Goal: Task Accomplishment & Management: Use online tool/utility

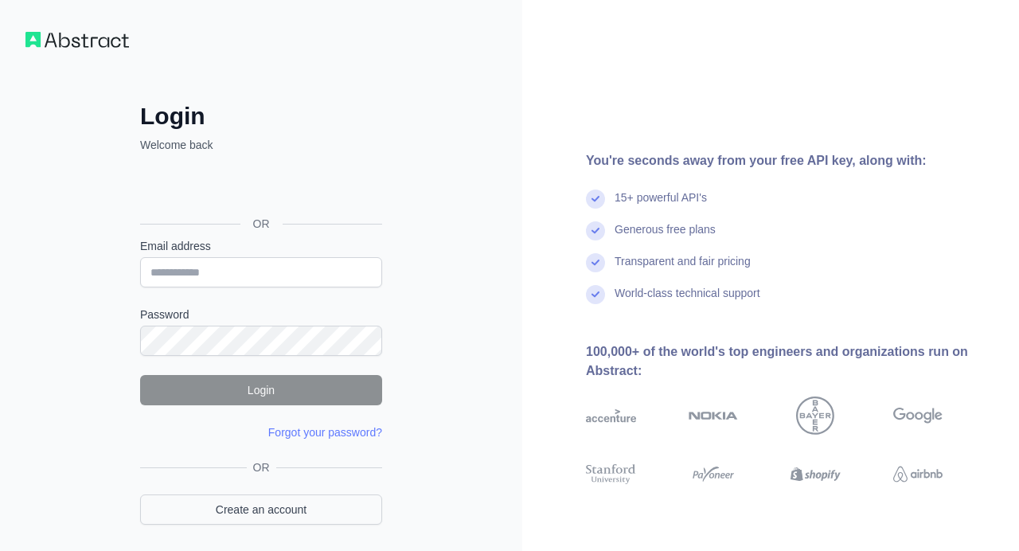
scroll to position [56, 0]
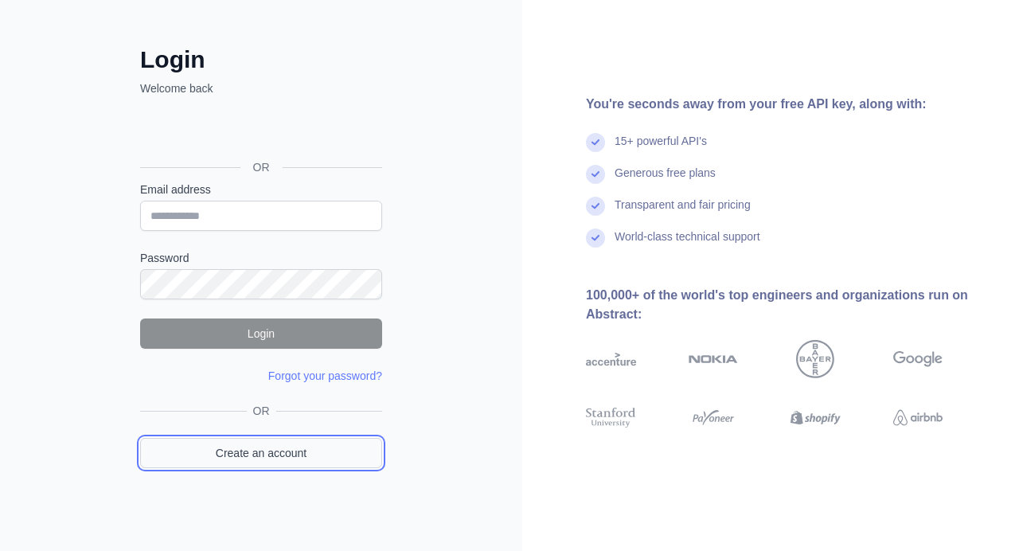
click at [295, 450] on link "Create an account" at bounding box center [261, 453] width 242 height 30
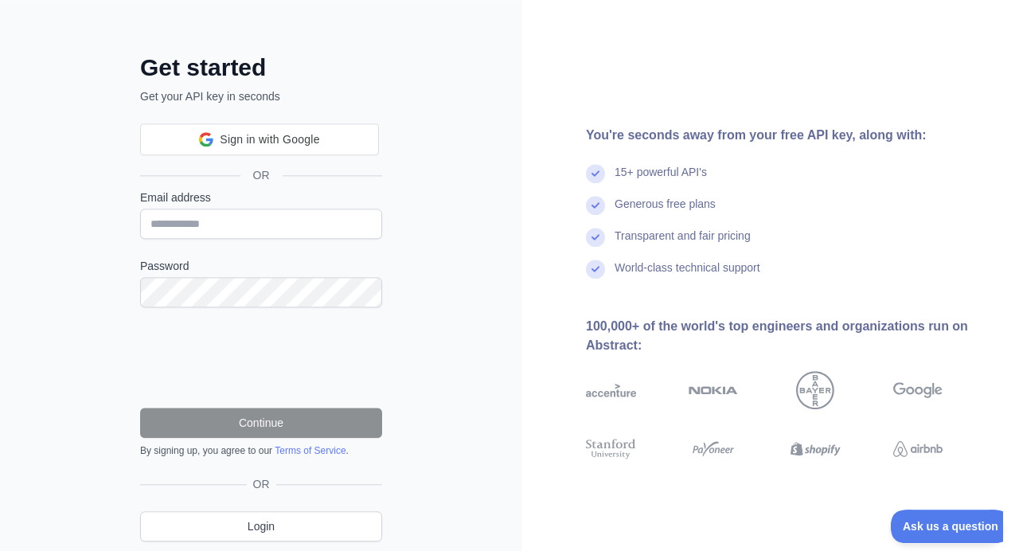
scroll to position [102, 0]
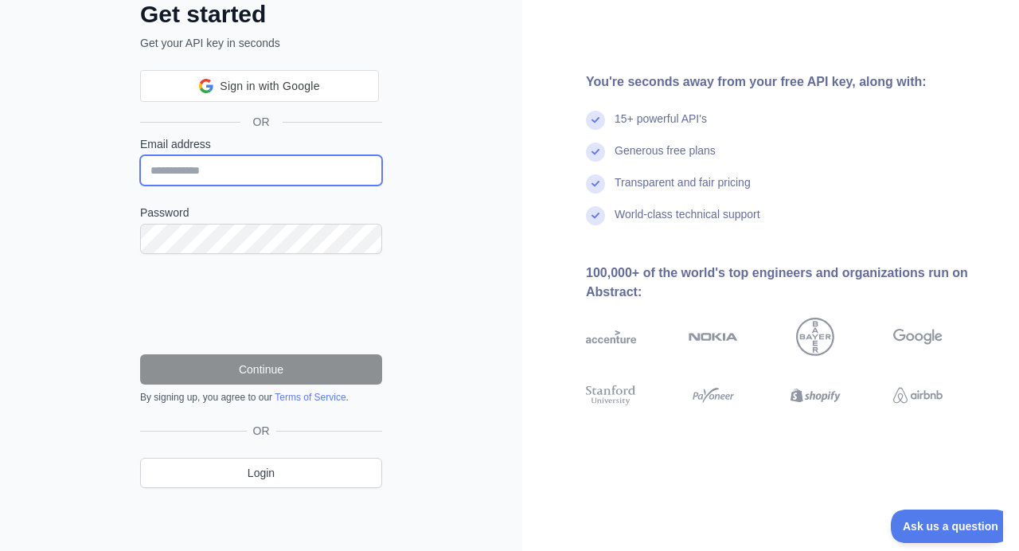
click at [207, 178] on input "Email address" at bounding box center [261, 170] width 242 height 30
type input "**********"
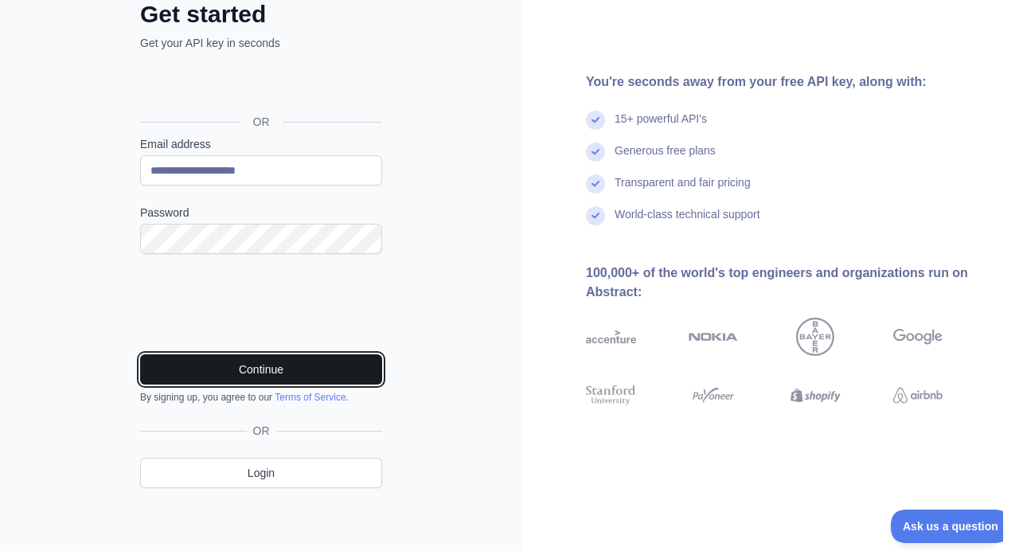
click at [265, 361] on button "Continue" at bounding box center [261, 369] width 242 height 30
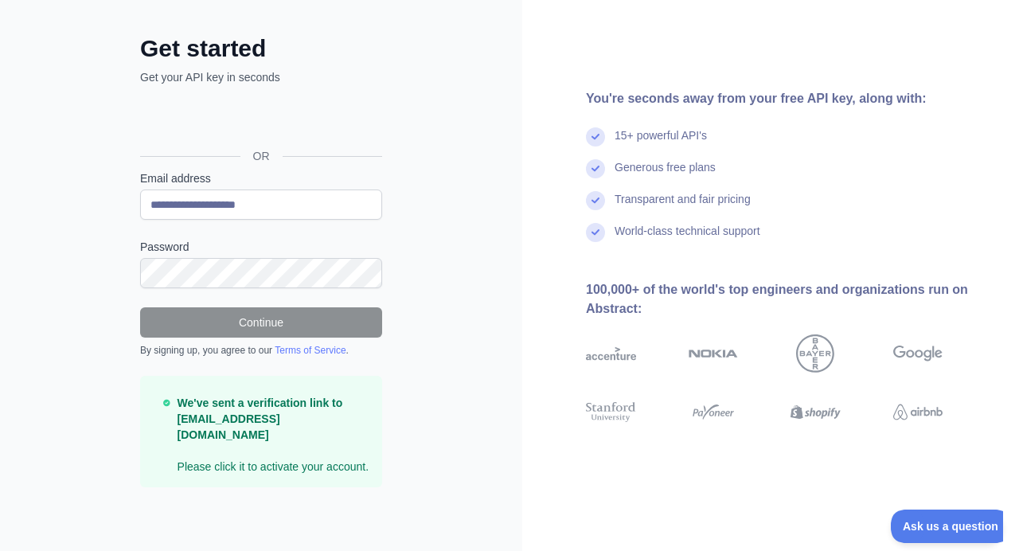
scroll to position [51, 0]
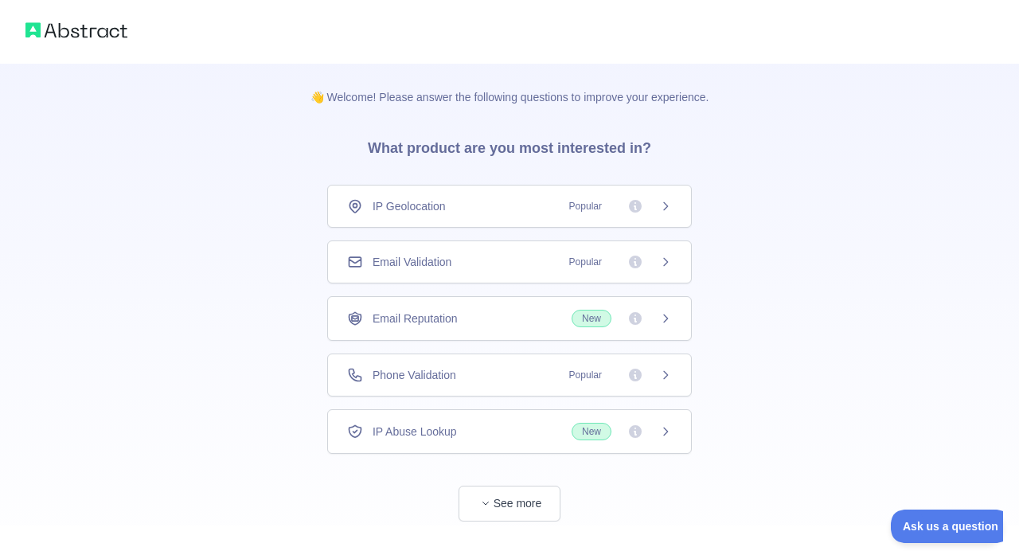
click at [576, 195] on div "IP Geolocation Popular" at bounding box center [509, 206] width 364 height 43
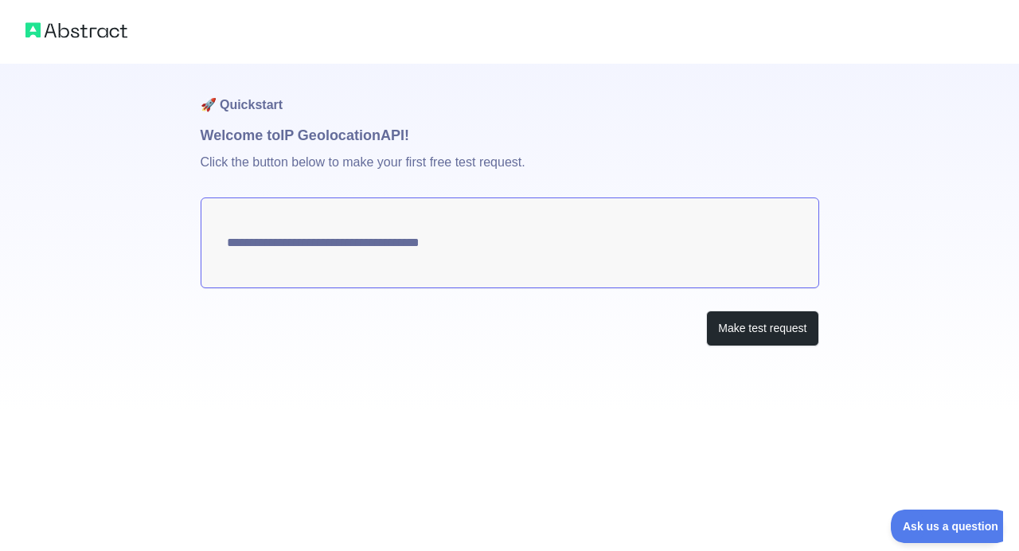
type textarea "**********"
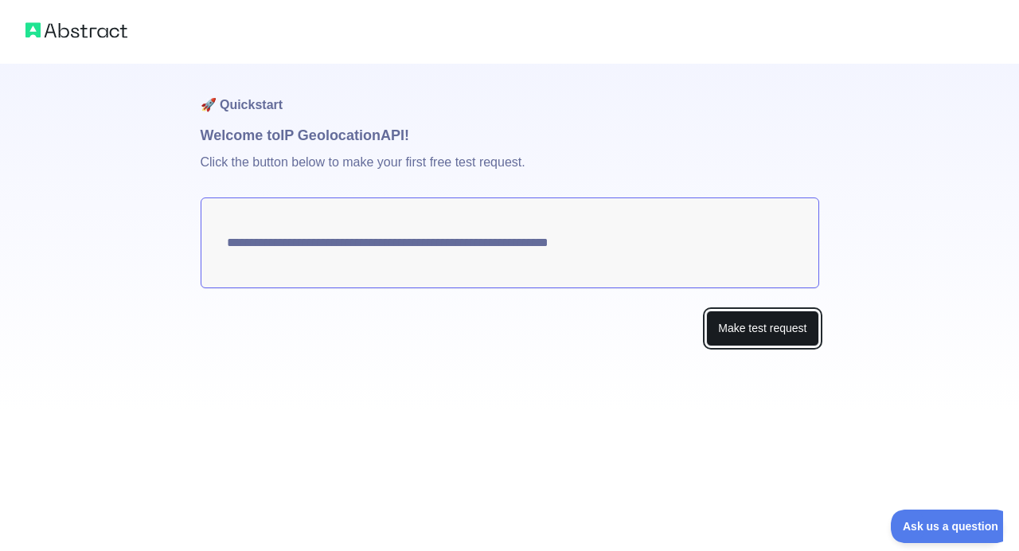
click at [764, 324] on button "Make test request" at bounding box center [762, 328] width 112 height 36
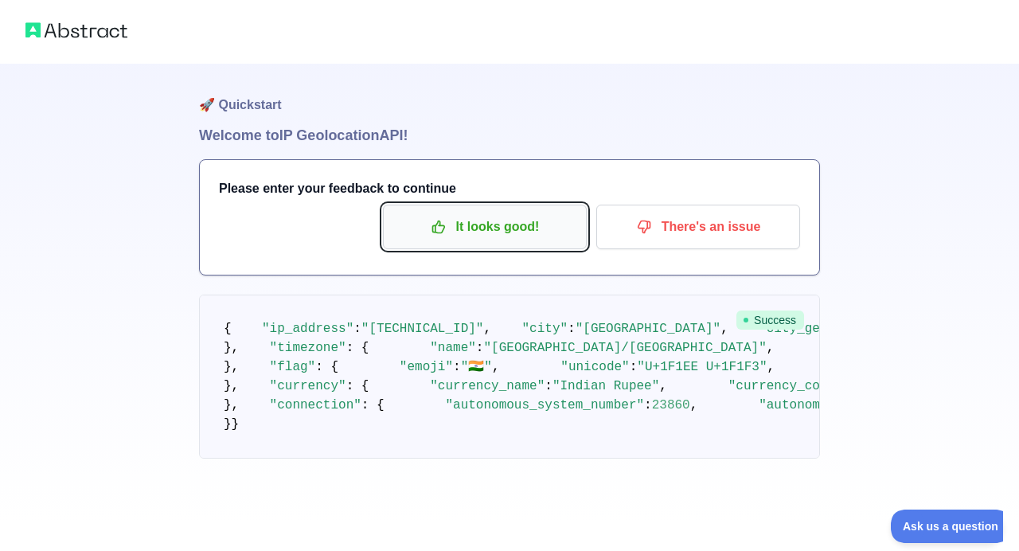
click at [493, 233] on p "It looks good!" at bounding box center [485, 226] width 180 height 27
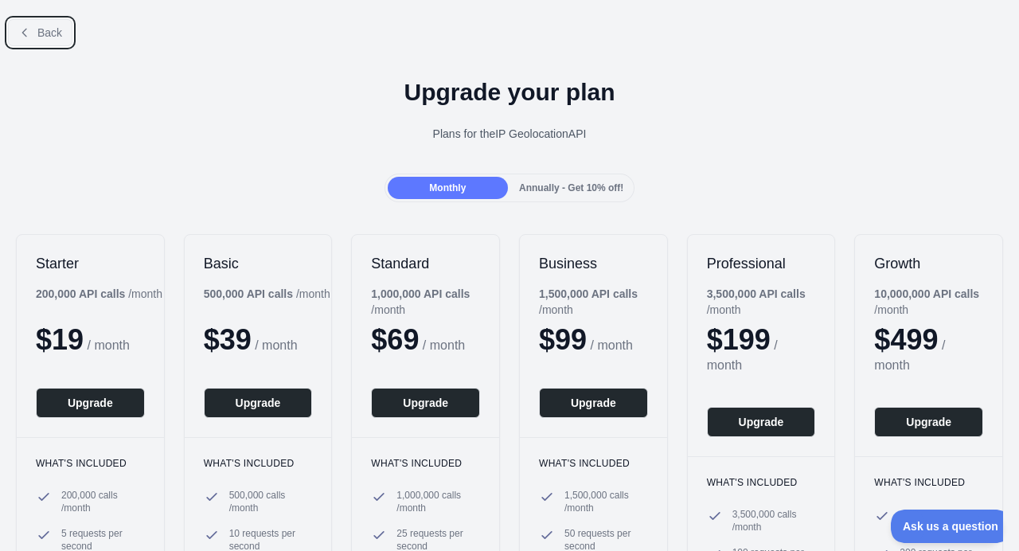
click at [39, 33] on span "Back" at bounding box center [49, 32] width 25 height 13
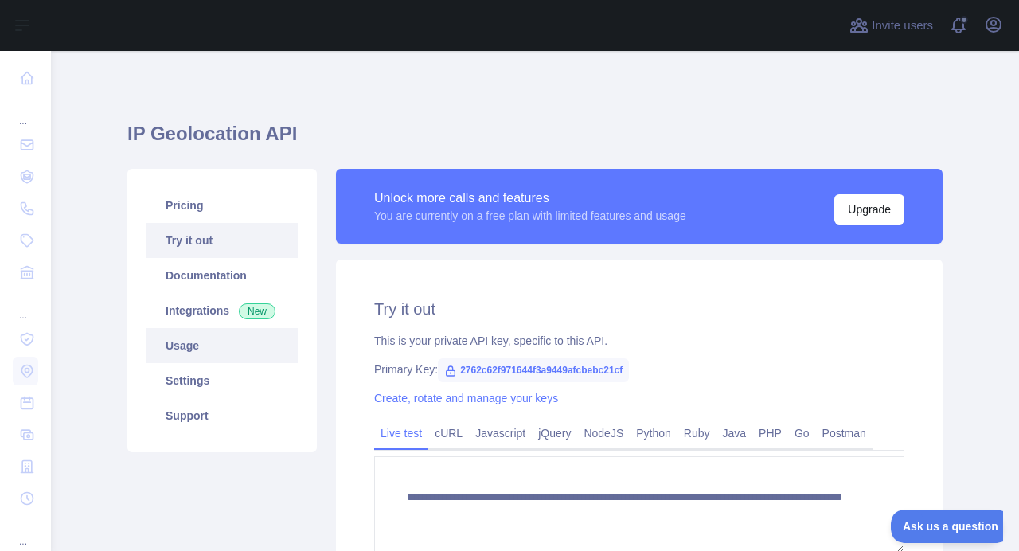
click at [189, 351] on link "Usage" at bounding box center [221, 345] width 151 height 35
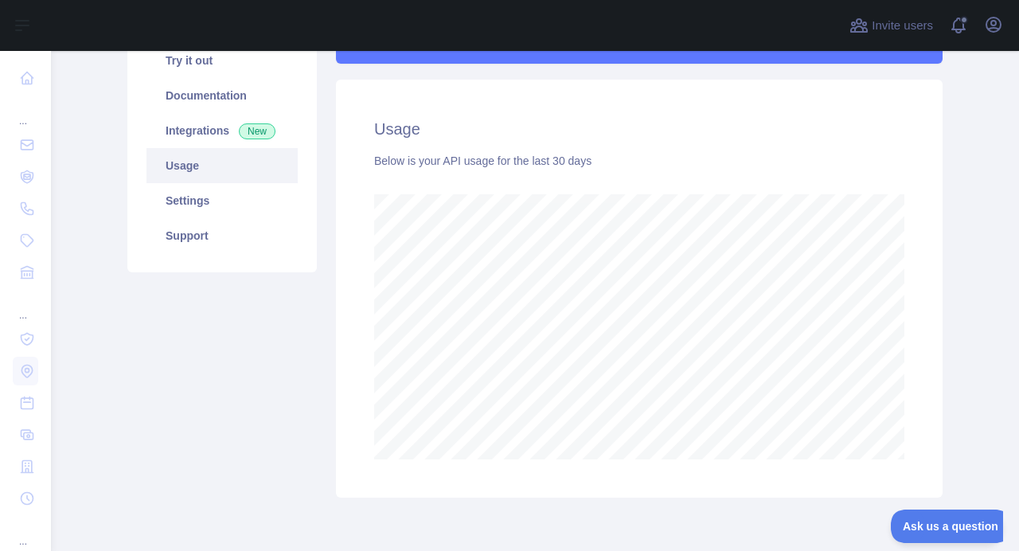
scroll to position [53, 0]
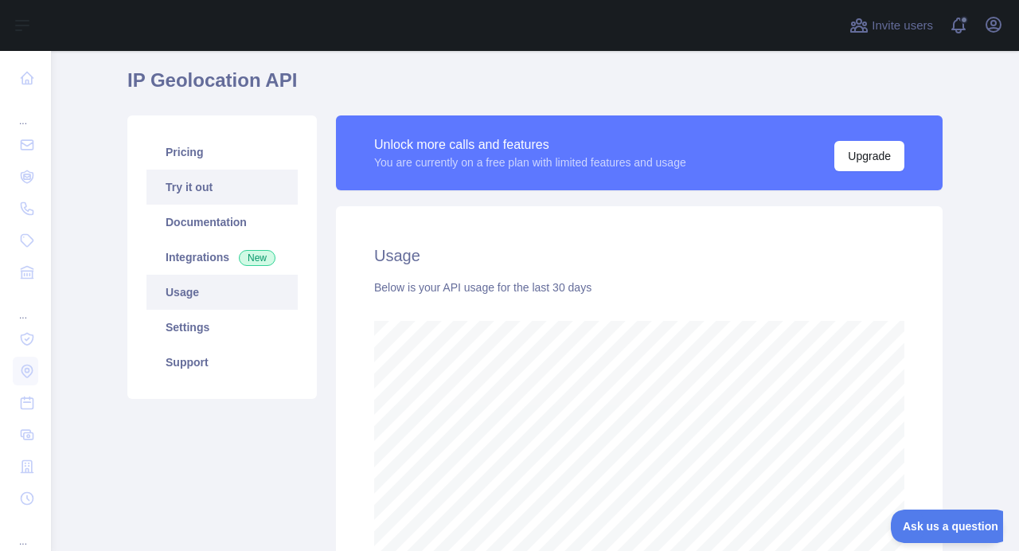
click at [212, 194] on link "Try it out" at bounding box center [221, 186] width 151 height 35
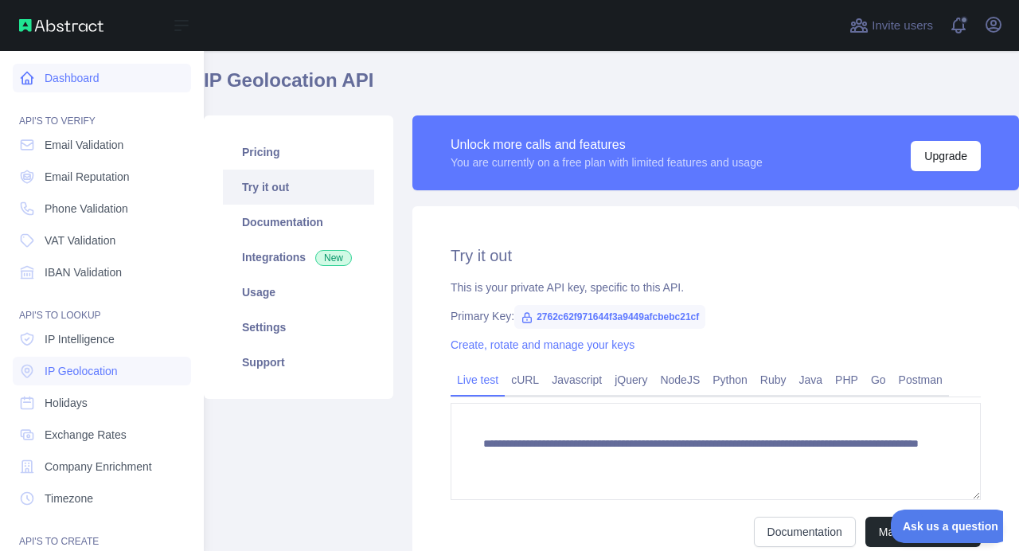
click at [49, 85] on link "Dashboard" at bounding box center [102, 78] width 178 height 29
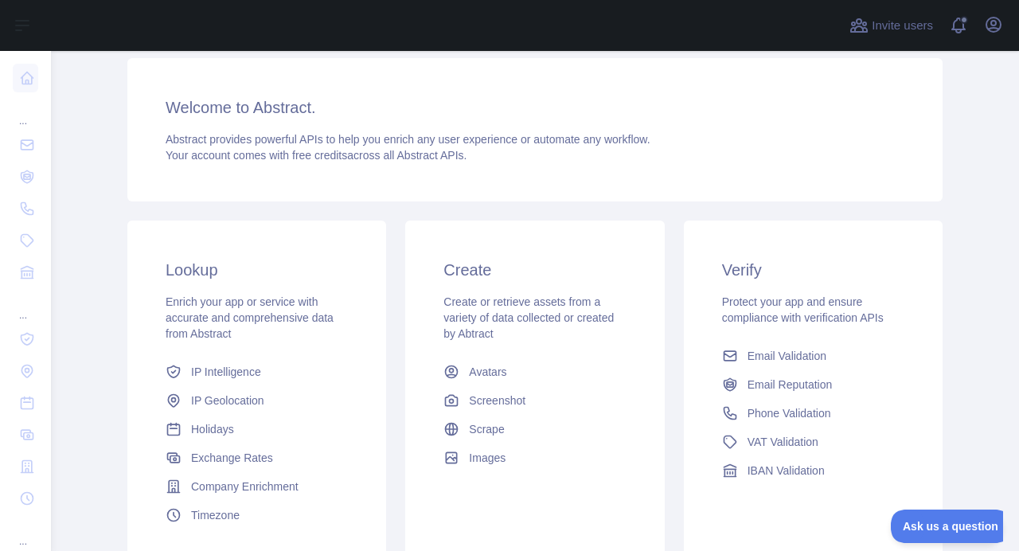
scroll to position [51, 0]
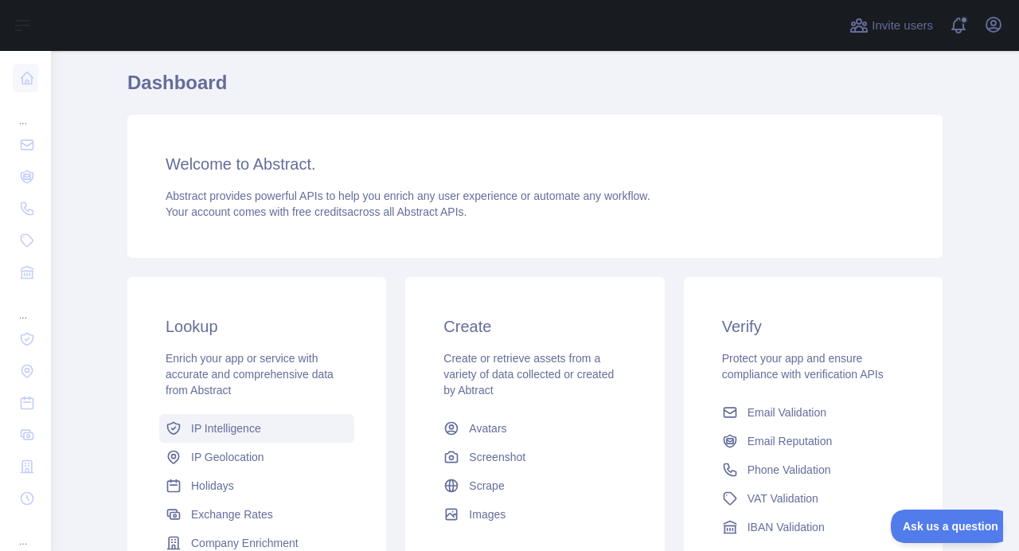
click at [224, 429] on span "IP Intelligence" at bounding box center [226, 428] width 70 height 16
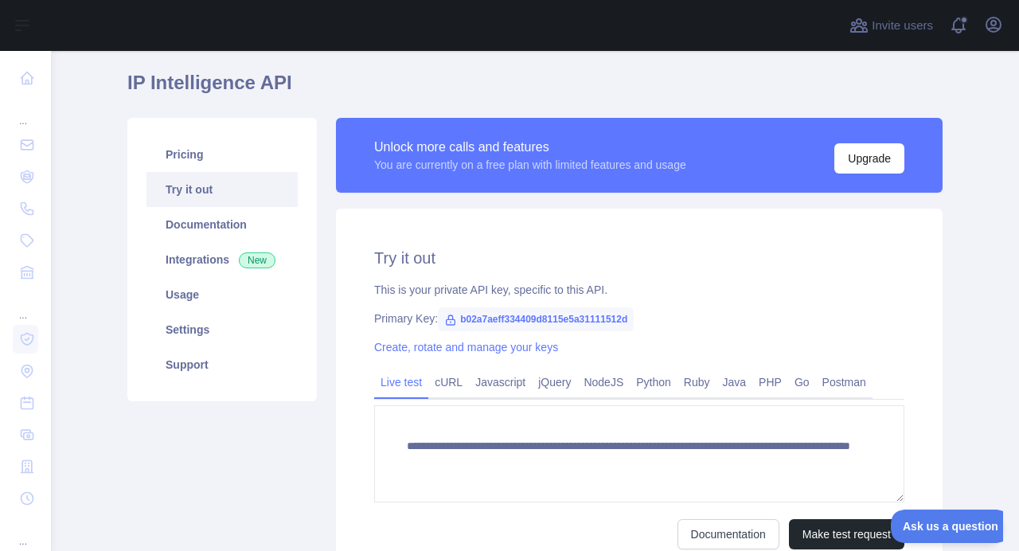
scroll to position [19, 0]
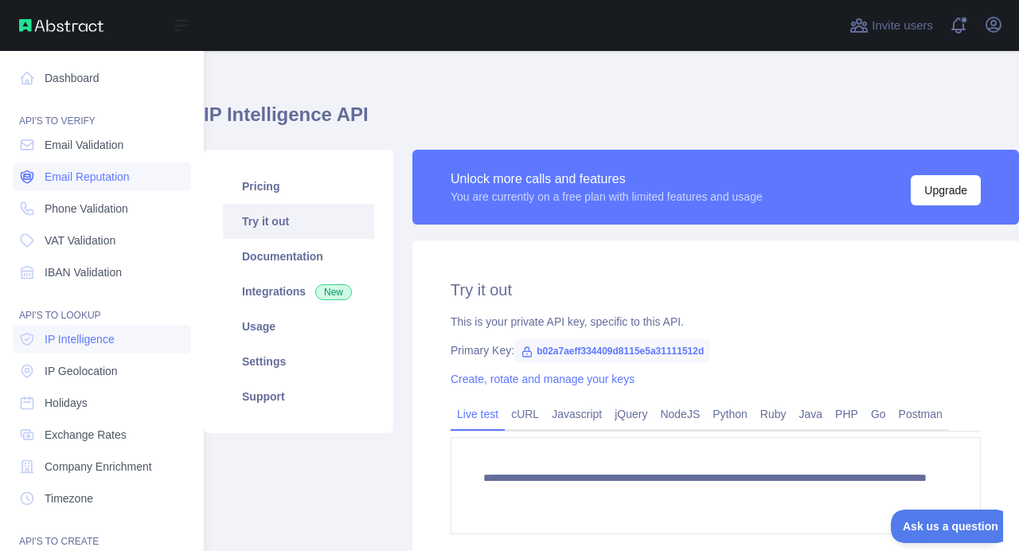
click at [84, 185] on link "Email Reputation" at bounding box center [102, 176] width 178 height 29
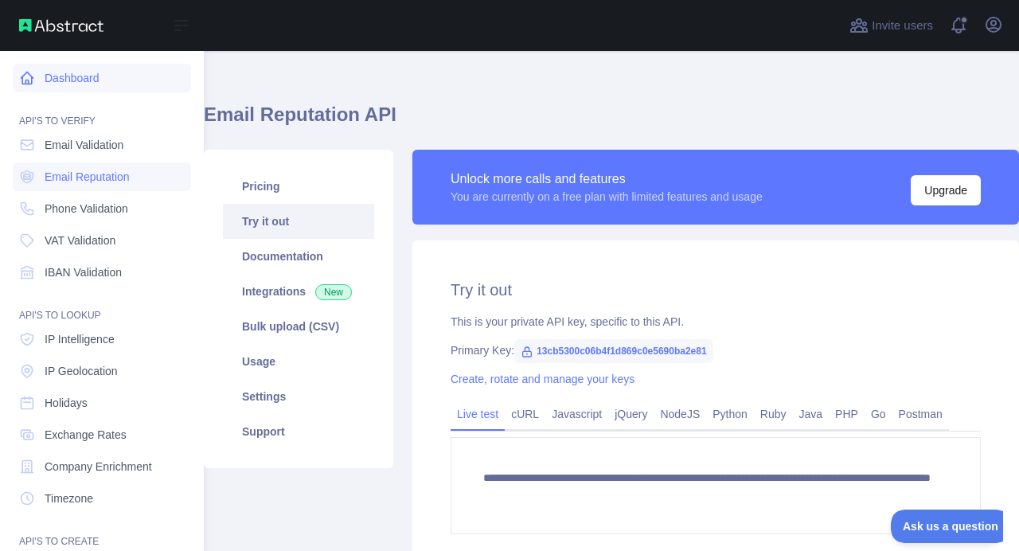
click at [63, 80] on link "Dashboard" at bounding box center [102, 78] width 178 height 29
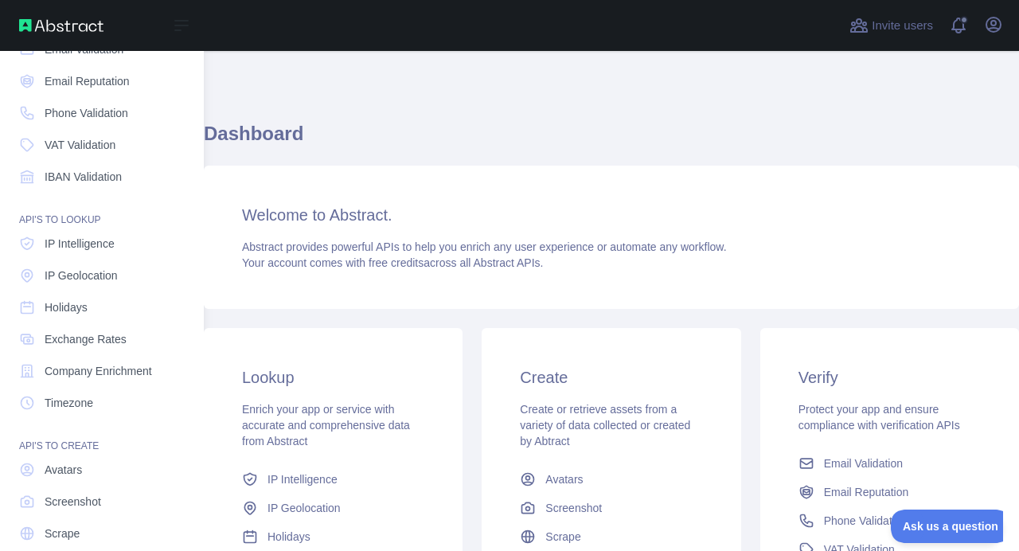
scroll to position [150, 0]
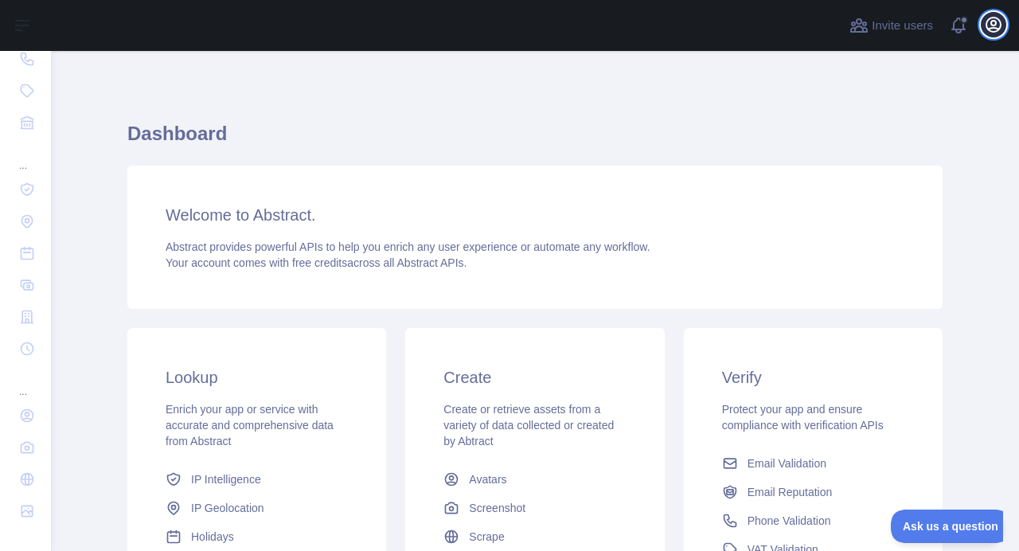
click at [995, 31] on icon "button" at bounding box center [993, 25] width 14 height 14
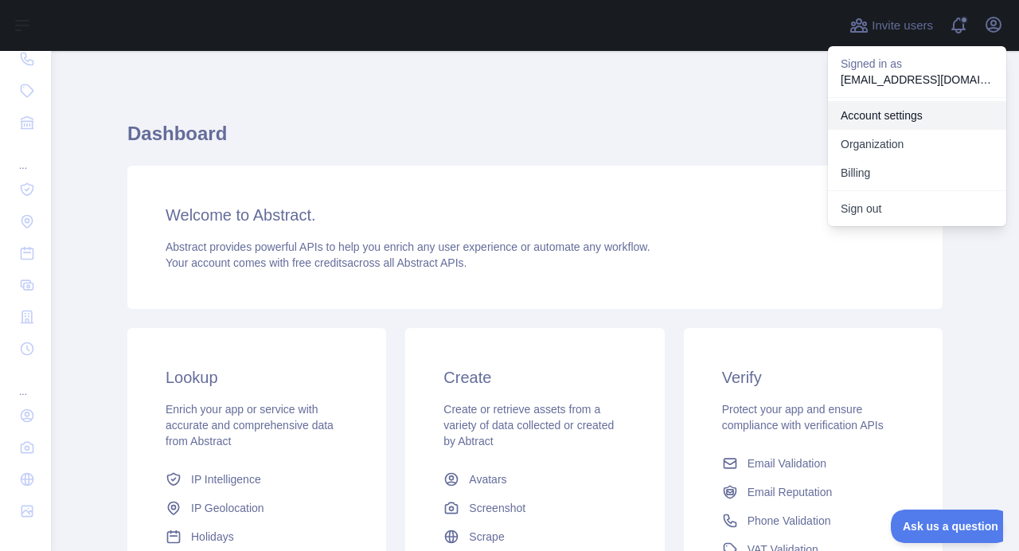
click at [878, 119] on link "Account settings" at bounding box center [917, 115] width 178 height 29
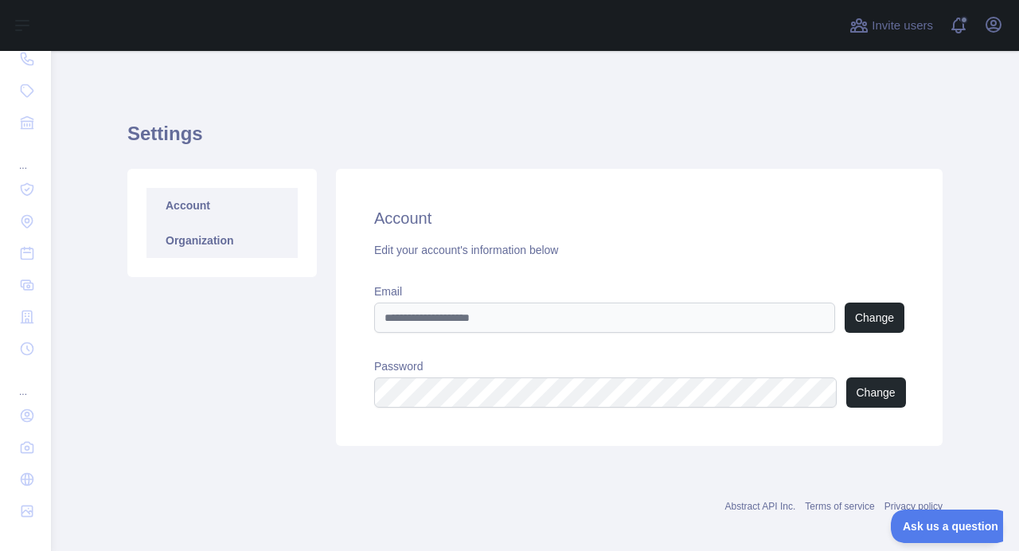
click at [193, 243] on link "Organization" at bounding box center [221, 240] width 151 height 35
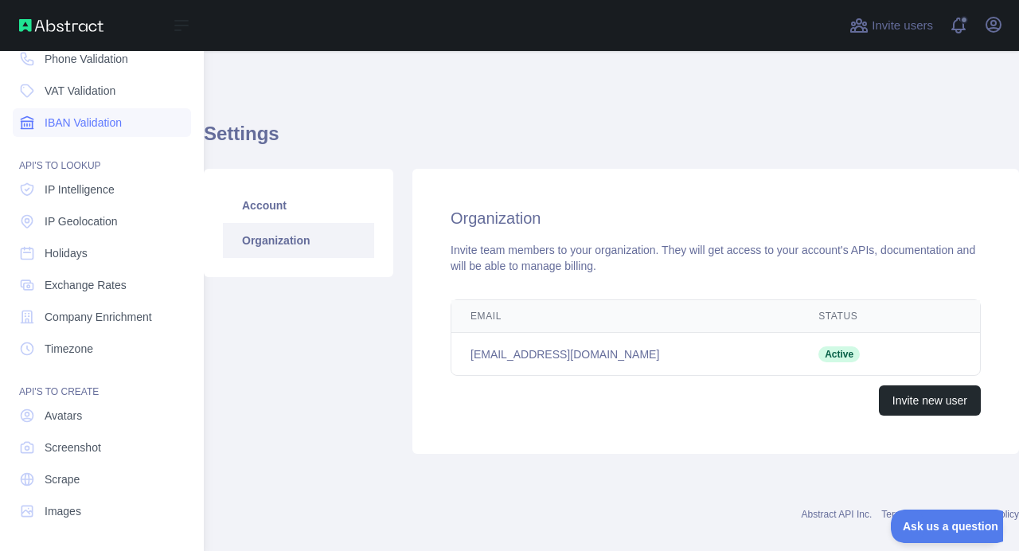
click at [29, 134] on link "IBAN Validation" at bounding box center [102, 122] width 178 height 29
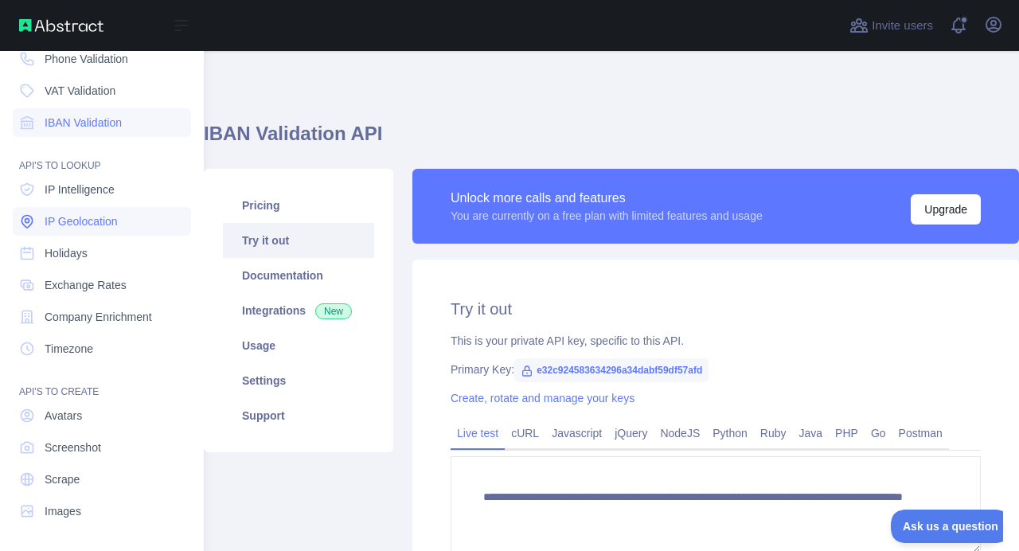
click at [77, 221] on span "IP Geolocation" at bounding box center [81, 221] width 73 height 16
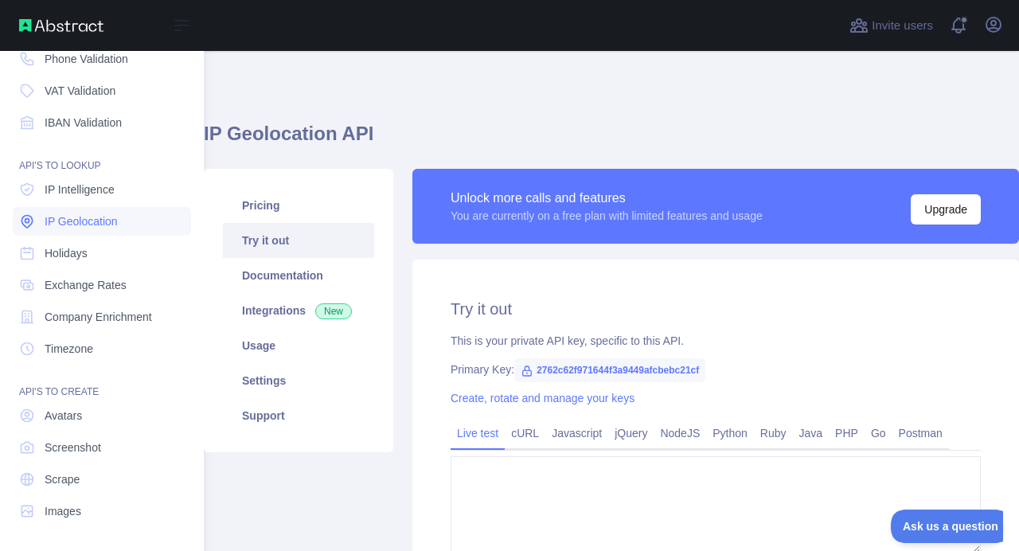
type textarea "**********"
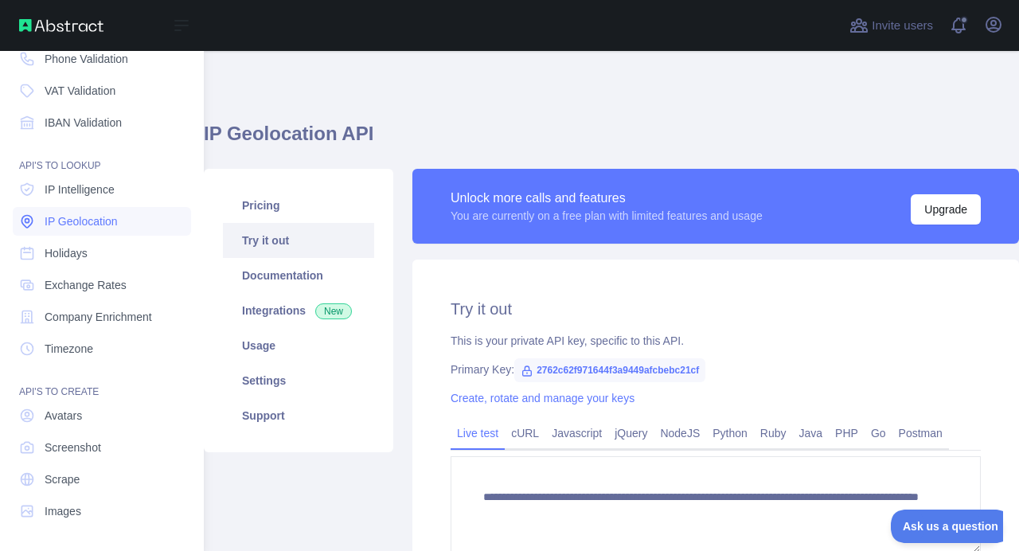
click at [87, 225] on span "IP Geolocation" at bounding box center [81, 221] width 73 height 16
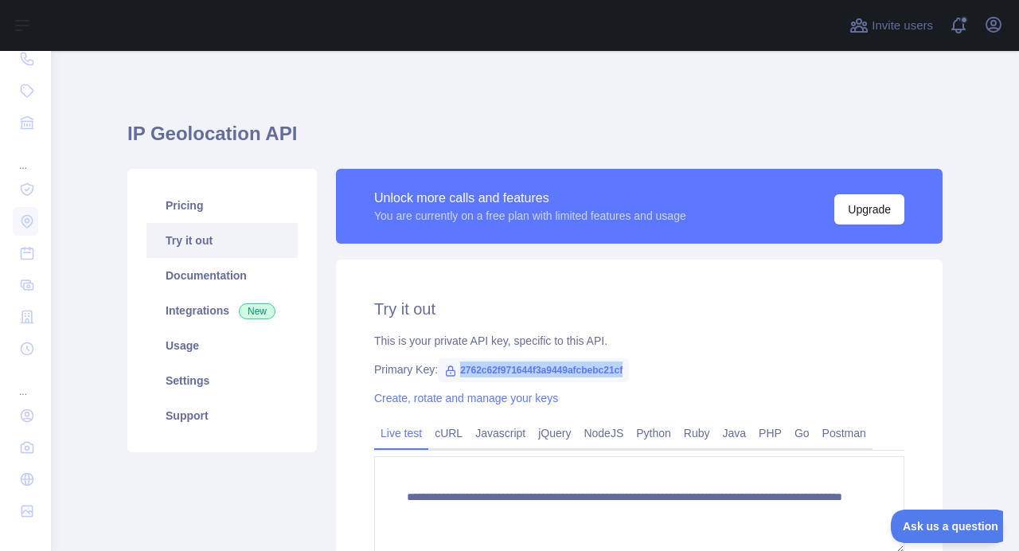
drag, startPoint x: 622, startPoint y: 372, endPoint x: 446, endPoint y: 376, distance: 175.9
click at [446, 376] on span "2762c62f971644f3a9449afcbebc21cf" at bounding box center [533, 370] width 191 height 24
copy span "2762c62f971644f3a9449afcbebc21cf"
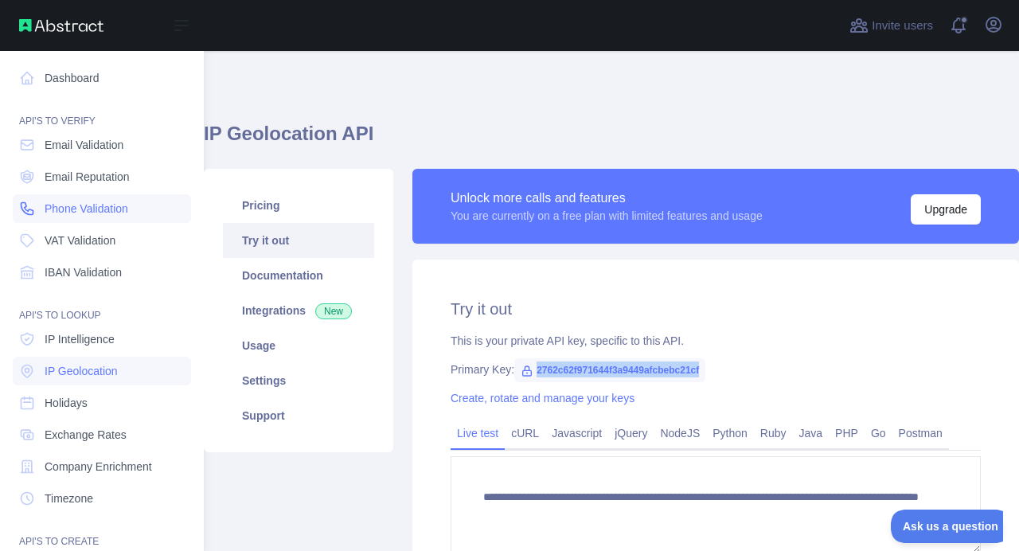
click at [84, 208] on span "Phone Validation" at bounding box center [87, 209] width 84 height 16
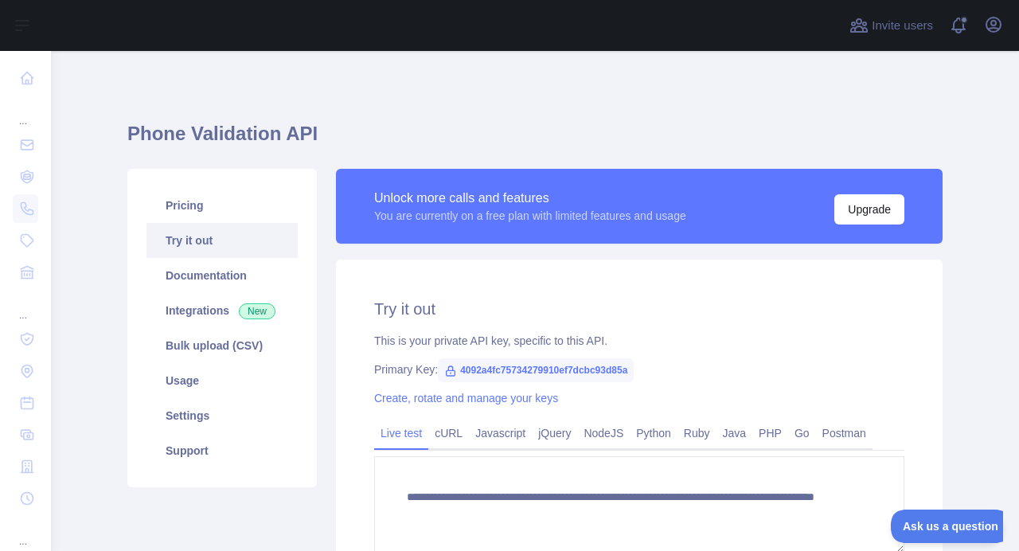
click at [493, 363] on span "4092a4fc75734279910ef7dcbc93d85a" at bounding box center [536, 370] width 196 height 24
copy span "4092a4fc75734279910ef7dcbc93d85a"
click at [193, 205] on link "Pricing" at bounding box center [221, 205] width 151 height 35
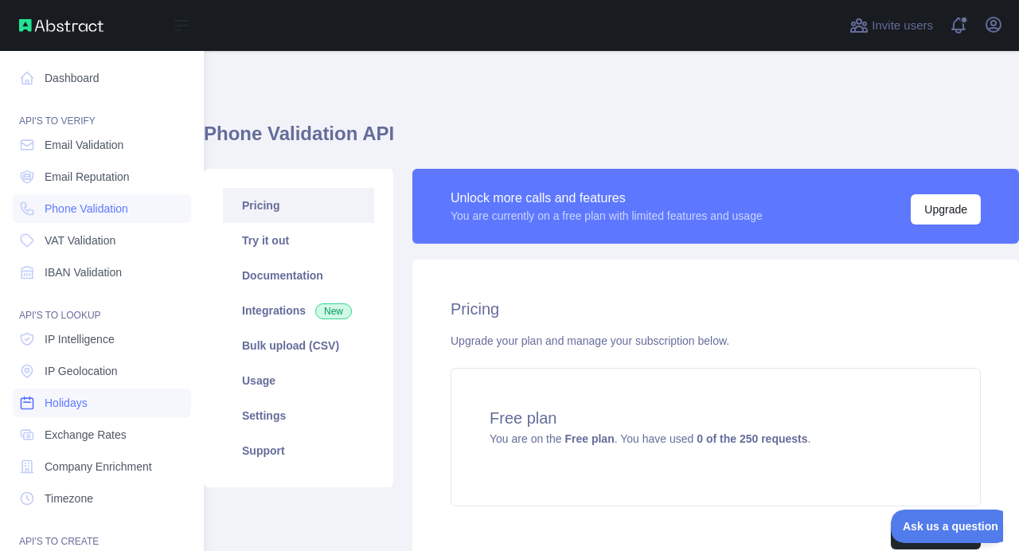
scroll to position [95, 0]
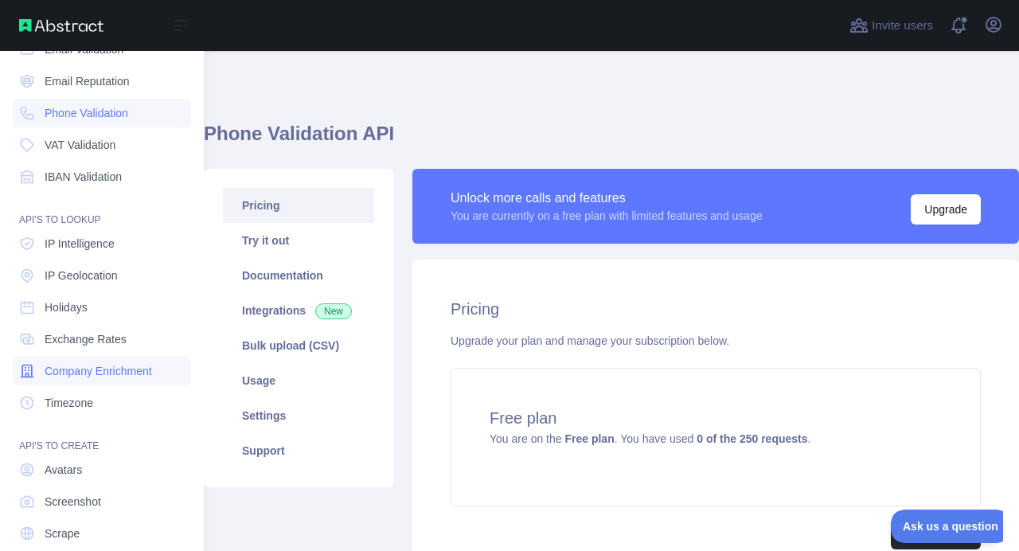
click at [111, 368] on span "Company Enrichment" at bounding box center [98, 371] width 107 height 16
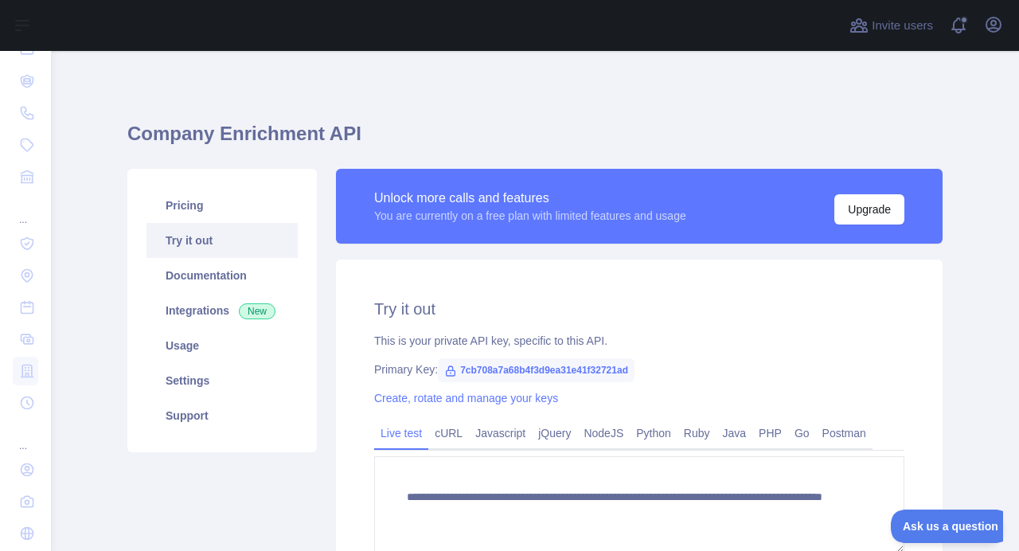
click at [536, 363] on span "7cb708a7a68b4f3d9ea31e41f32721ad" at bounding box center [536, 370] width 197 height 24
click at [538, 366] on span "7cb708a7a68b4f3d9ea31e41f32721ad" at bounding box center [536, 370] width 197 height 24
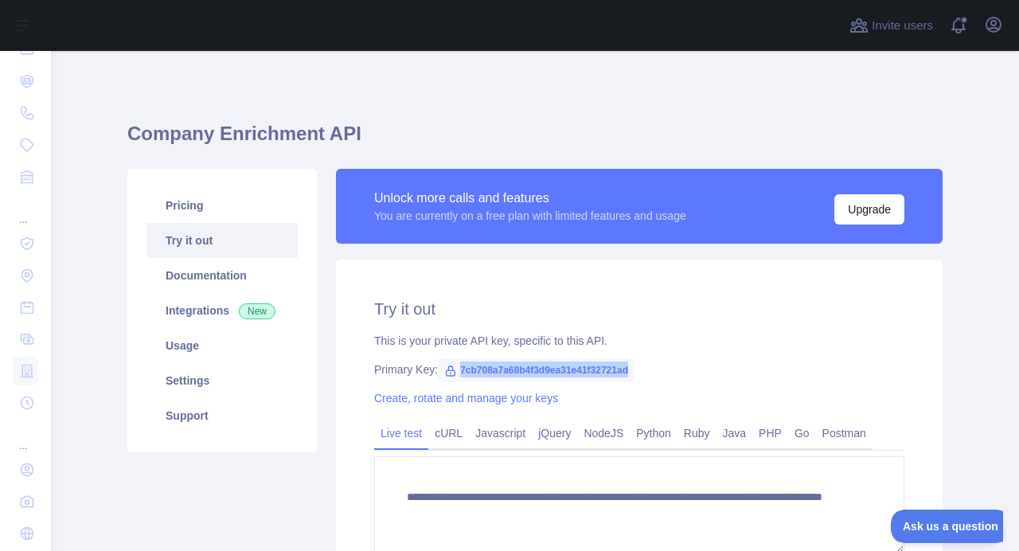
copy span "7cb708a7a68b4f3d9ea31e41f32721ad"
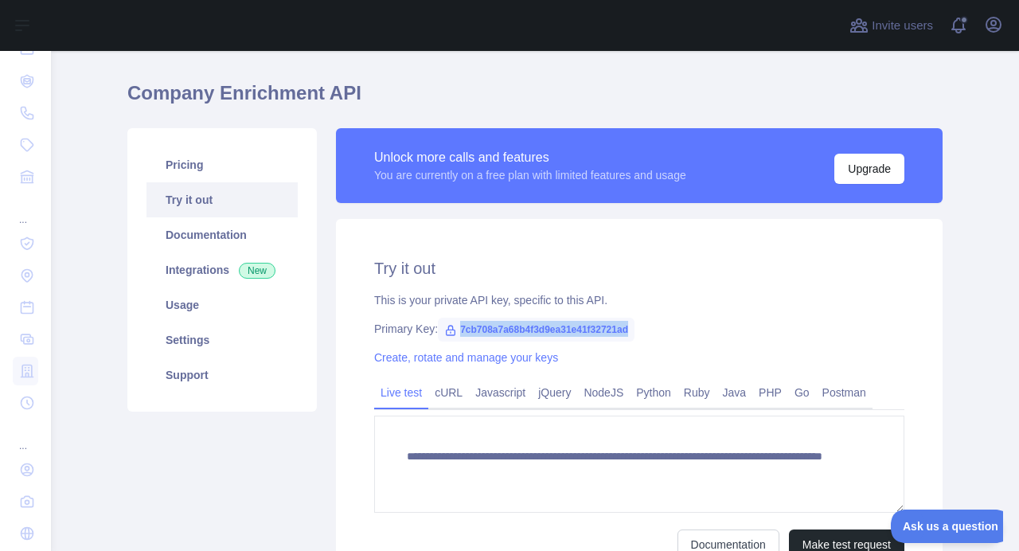
scroll to position [11, 0]
